Goal: Check status: Check status

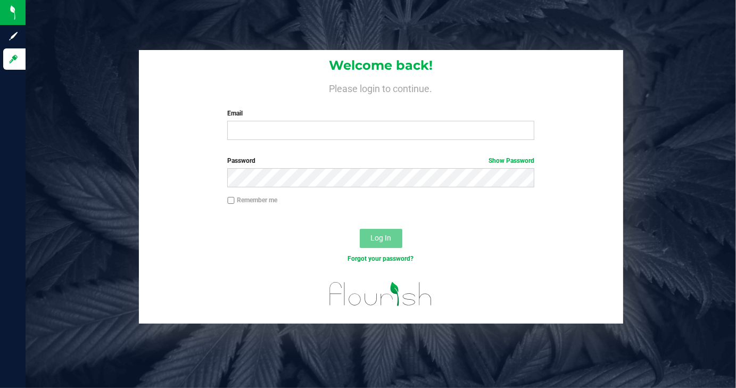
click at [261, 119] on div "Email Required Please format your email correctly." at bounding box center [380, 124] width 323 height 31
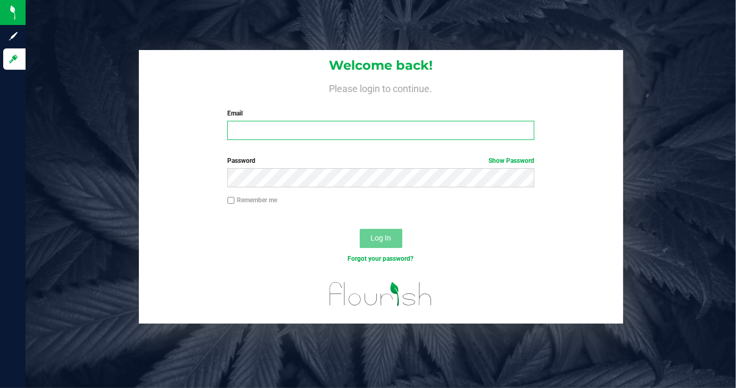
click at [261, 123] on input "Email" at bounding box center [380, 130] width 307 height 19
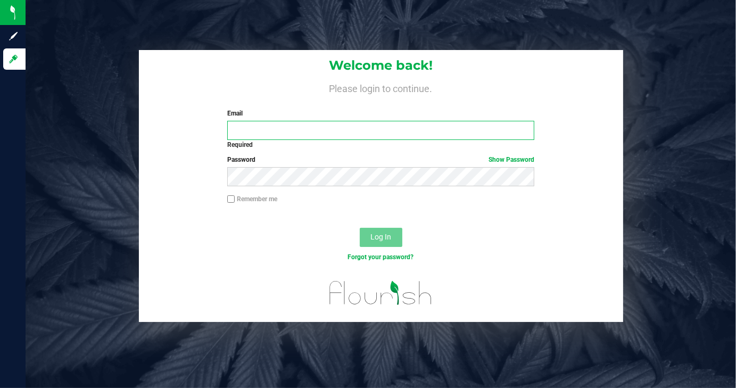
type input "[EMAIL_ADDRESS][DOMAIN_NAME]"
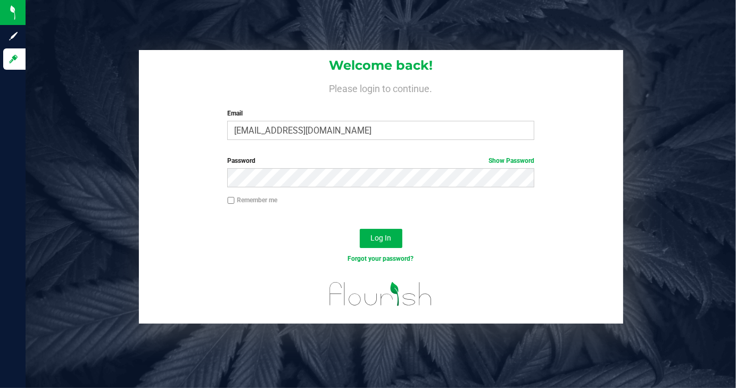
click at [393, 248] on div "Log In" at bounding box center [381, 242] width 484 height 36
click at [386, 238] on span "Log In" at bounding box center [381, 238] width 21 height 9
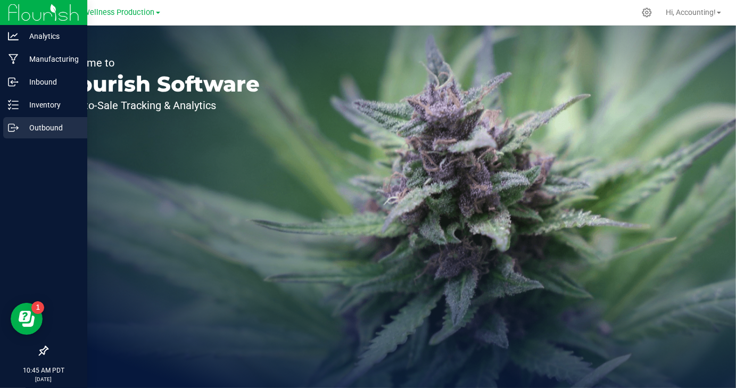
click at [24, 129] on p "Outbound" at bounding box center [51, 127] width 64 height 13
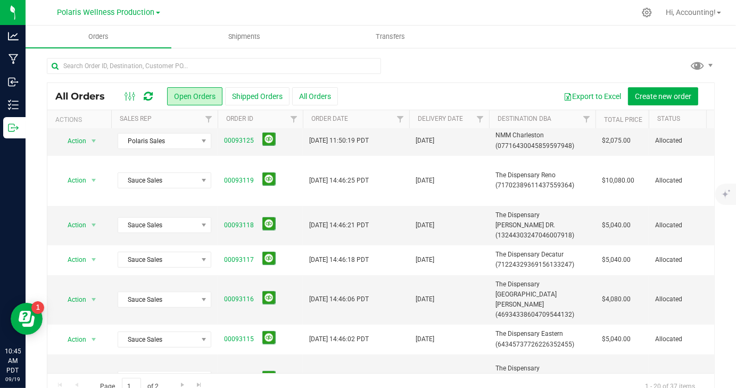
scroll to position [391, 0]
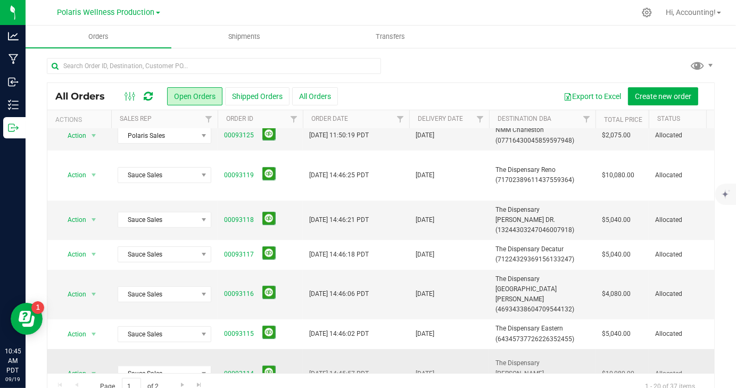
drag, startPoint x: 220, startPoint y: 337, endPoint x: 254, endPoint y: 338, distance: 34.1
click at [254, 349] on td "00093114" at bounding box center [260, 374] width 85 height 50
copy link "00093114"
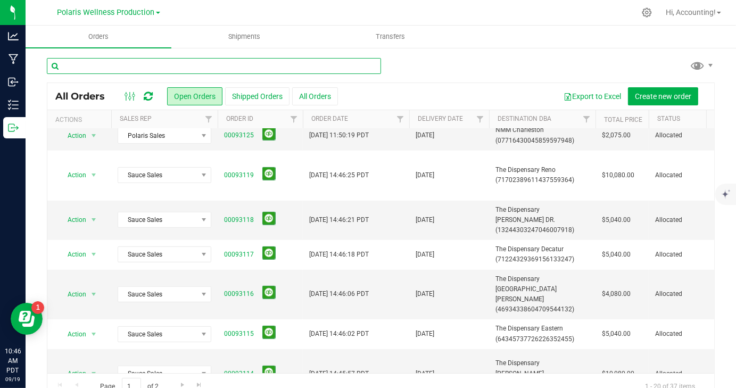
click at [330, 66] on input "text" at bounding box center [214, 66] width 334 height 16
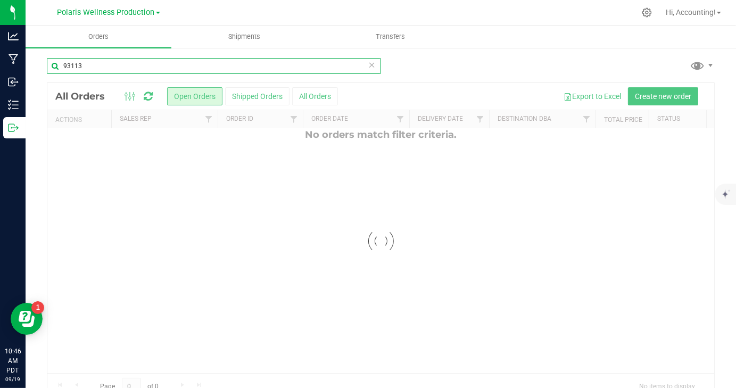
type input "93113"
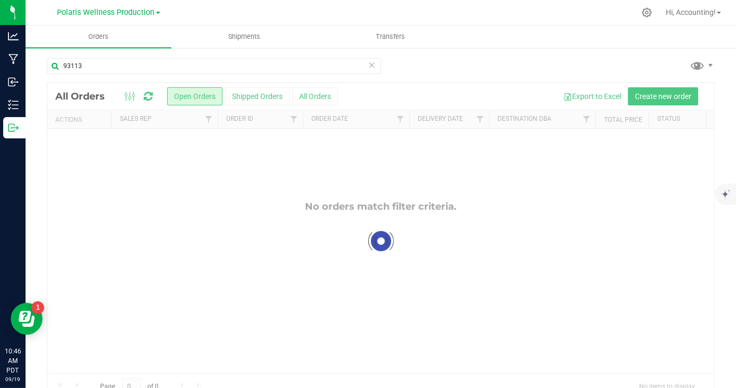
click at [319, 91] on div at bounding box center [380, 241] width 667 height 316
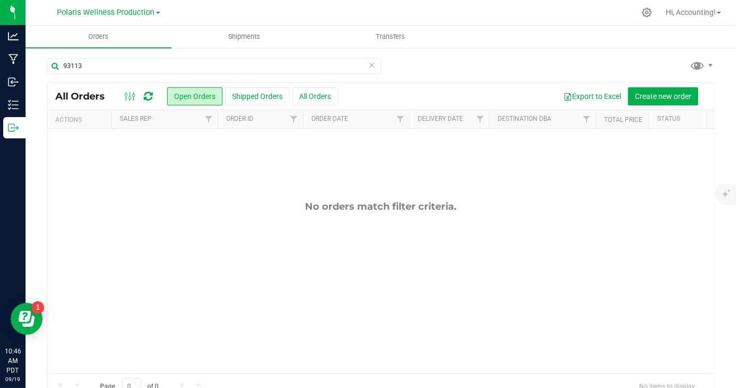
click at [319, 91] on button "All Orders" at bounding box center [315, 96] width 46 height 18
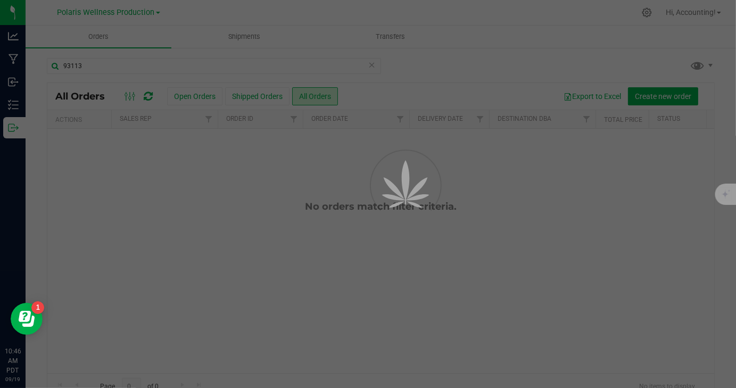
click at [319, 91] on div at bounding box center [368, 194] width 736 height 388
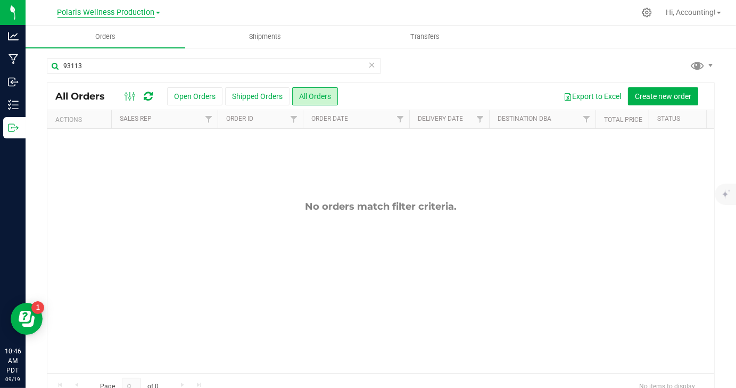
click at [150, 15] on span "Polaris Wellness Production" at bounding box center [105, 13] width 97 height 10
click at [131, 39] on link "Polaris Wellness Cultivation" at bounding box center [108, 37] width 155 height 14
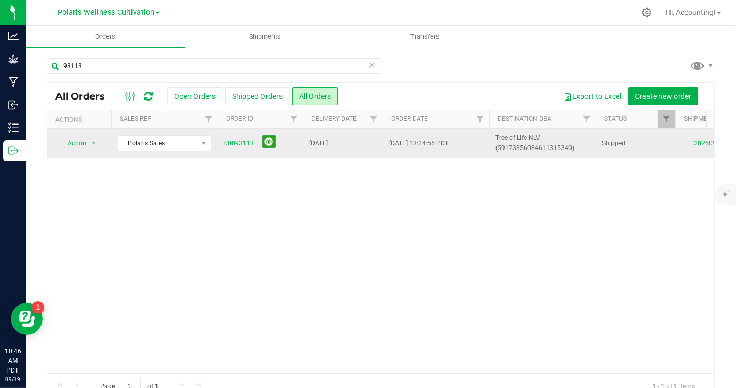
click at [242, 144] on link "00093113" at bounding box center [239, 143] width 30 height 10
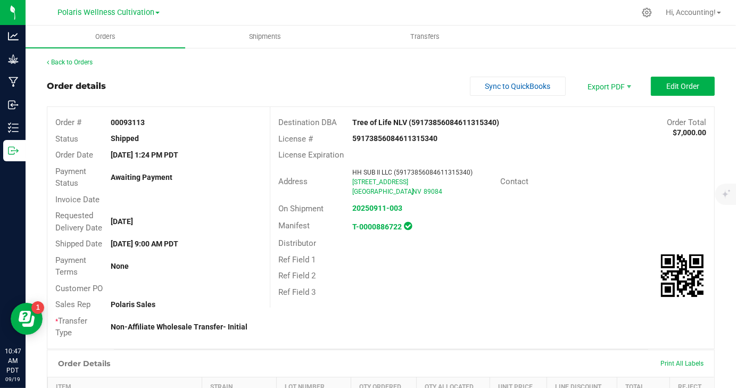
click at [129, 119] on strong "00093113" at bounding box center [128, 122] width 34 height 9
copy strong "00093113"
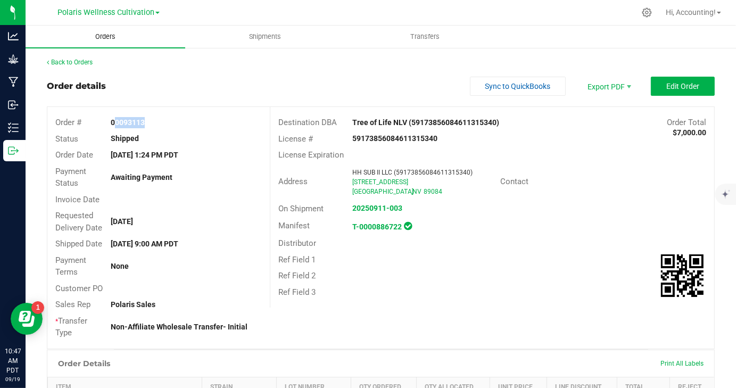
click at [105, 35] on span "Orders" at bounding box center [105, 37] width 49 height 10
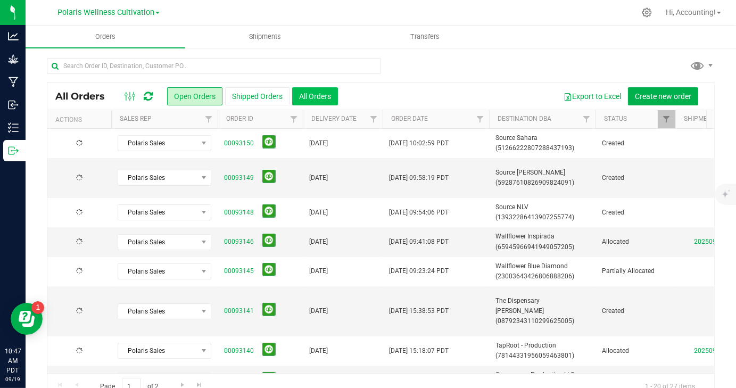
click at [298, 97] on button "All Orders" at bounding box center [315, 96] width 46 height 18
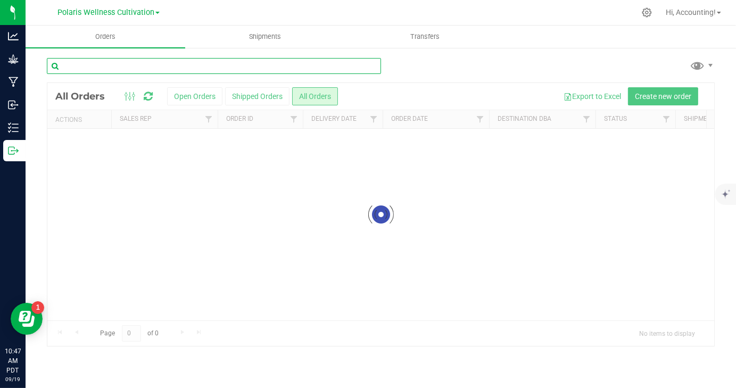
click at [269, 68] on input "text" at bounding box center [214, 66] width 334 height 16
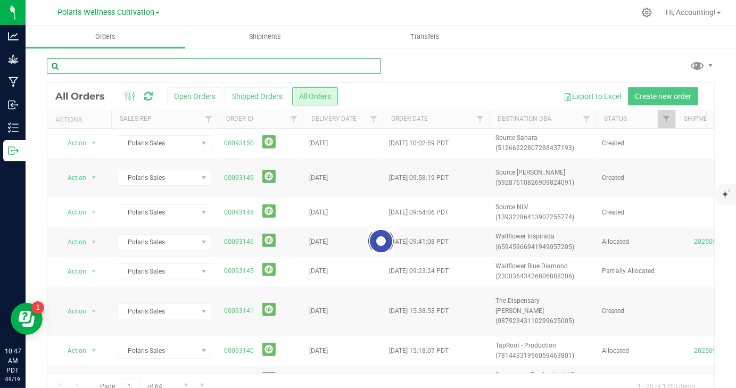
type input "v"
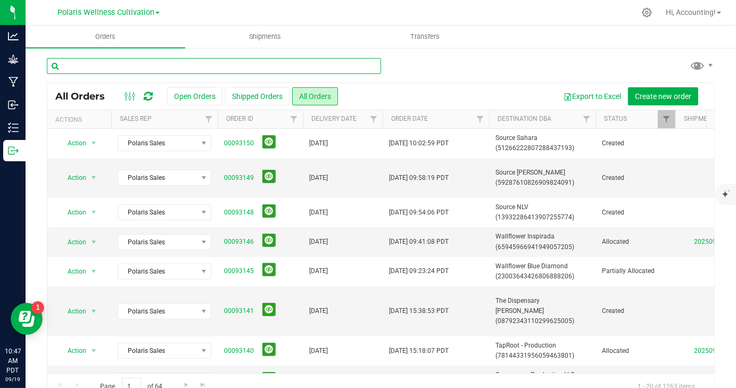
paste input "00093113"
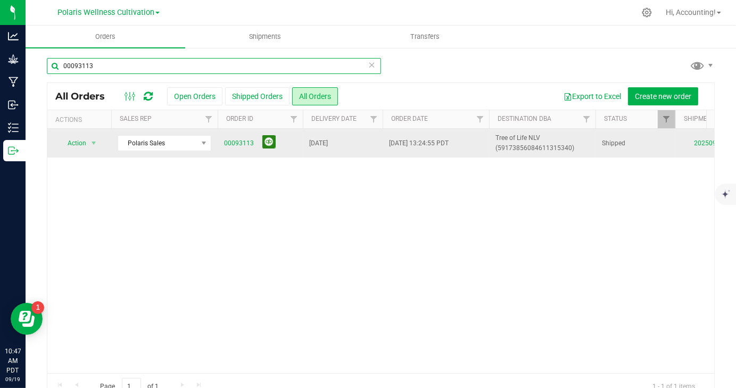
type input "00093113"
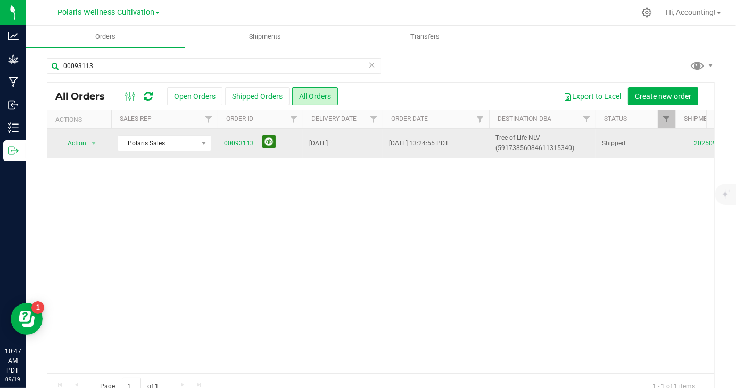
click at [275, 147] on span "00093113" at bounding box center [260, 143] width 72 height 17
click at [271, 145] on button at bounding box center [268, 141] width 13 height 13
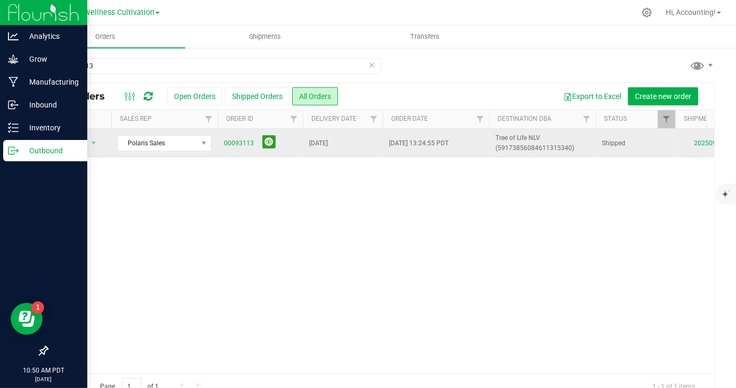
click at [56, 156] on p "Outbound" at bounding box center [51, 150] width 64 height 13
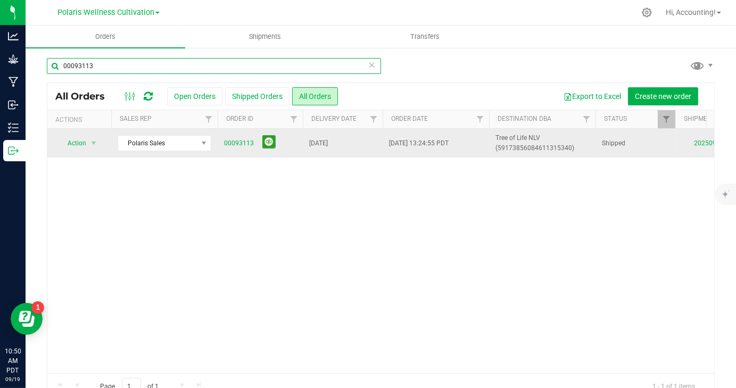
click at [196, 70] on input "00093113" at bounding box center [214, 66] width 334 height 16
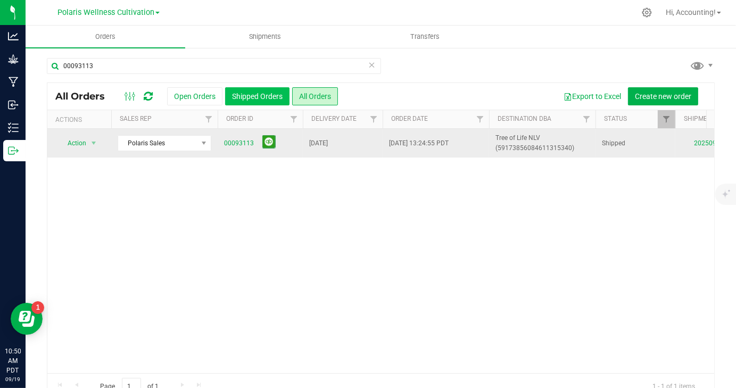
click at [263, 88] on button "Shipped Orders" at bounding box center [257, 96] width 64 height 18
click at [242, 147] on link "00093113" at bounding box center [239, 143] width 30 height 10
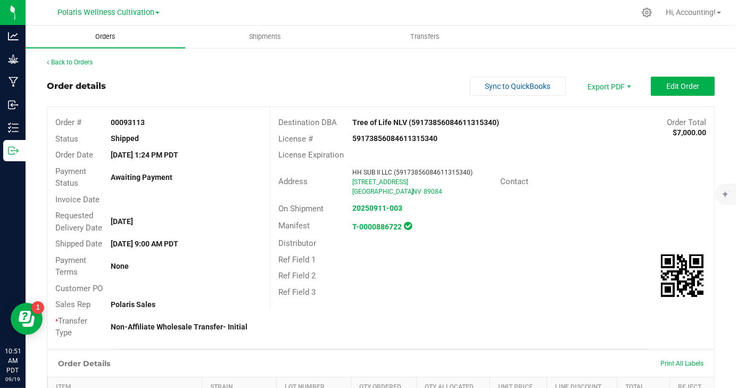
click at [106, 41] on span "Orders" at bounding box center [105, 37] width 49 height 10
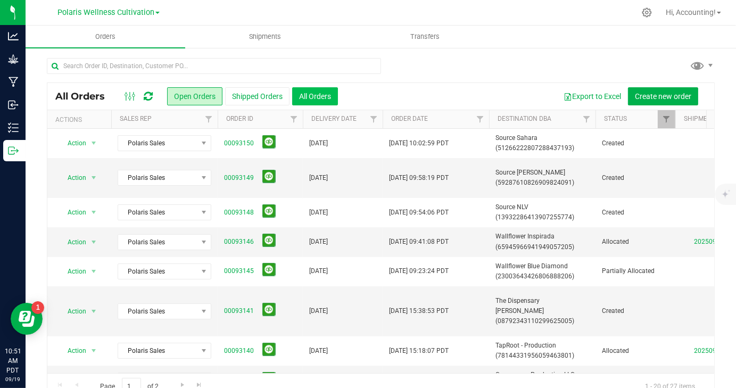
click at [312, 98] on button "All Orders" at bounding box center [315, 96] width 46 height 18
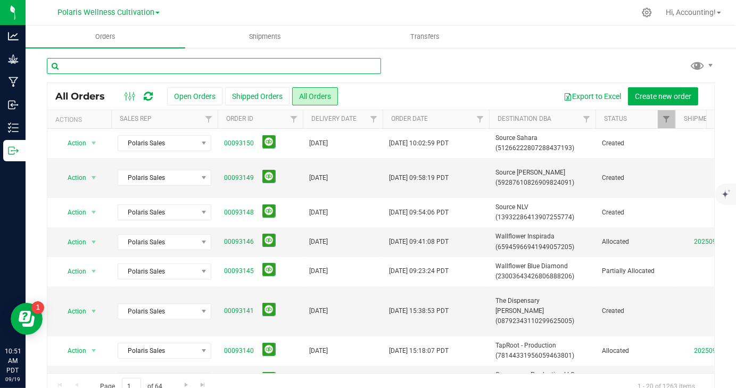
click at [287, 62] on input "text" at bounding box center [214, 66] width 334 height 16
paste input "00093113"
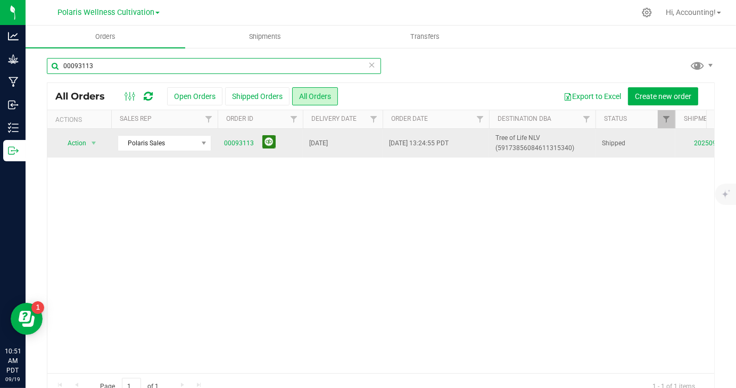
type input "00093113"
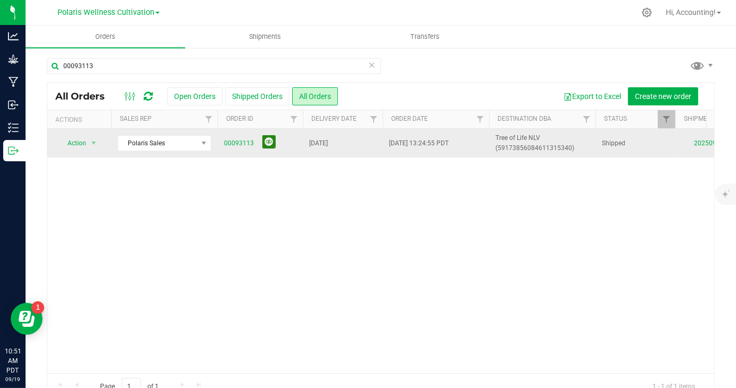
click at [270, 144] on button at bounding box center [268, 141] width 13 height 13
click at [324, 92] on button "All Orders" at bounding box center [315, 96] width 46 height 18
click at [263, 139] on button at bounding box center [268, 141] width 13 height 13
